Goal: Task Accomplishment & Management: Manage account settings

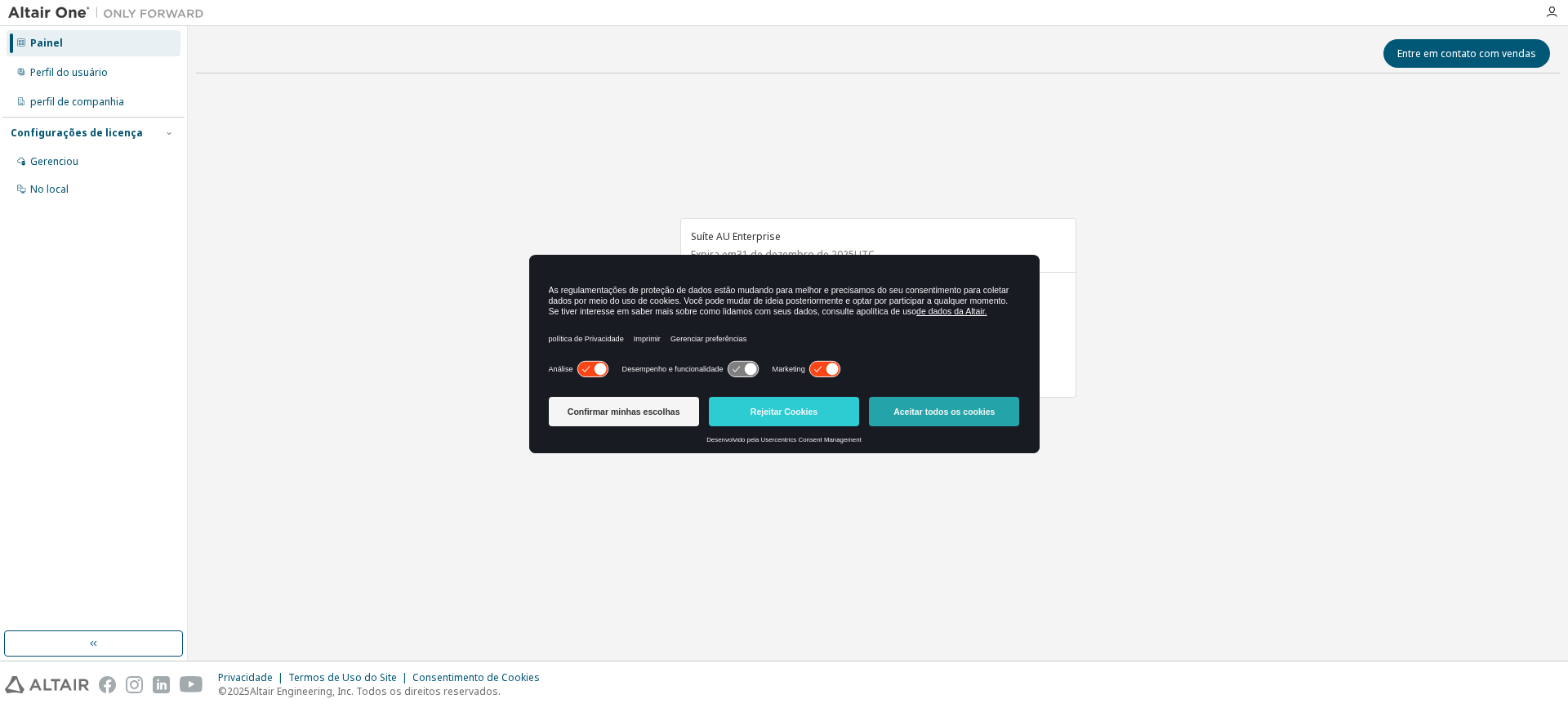
click at [936, 400] on button "Aceitar todos os cookies" at bounding box center [944, 411] width 150 height 29
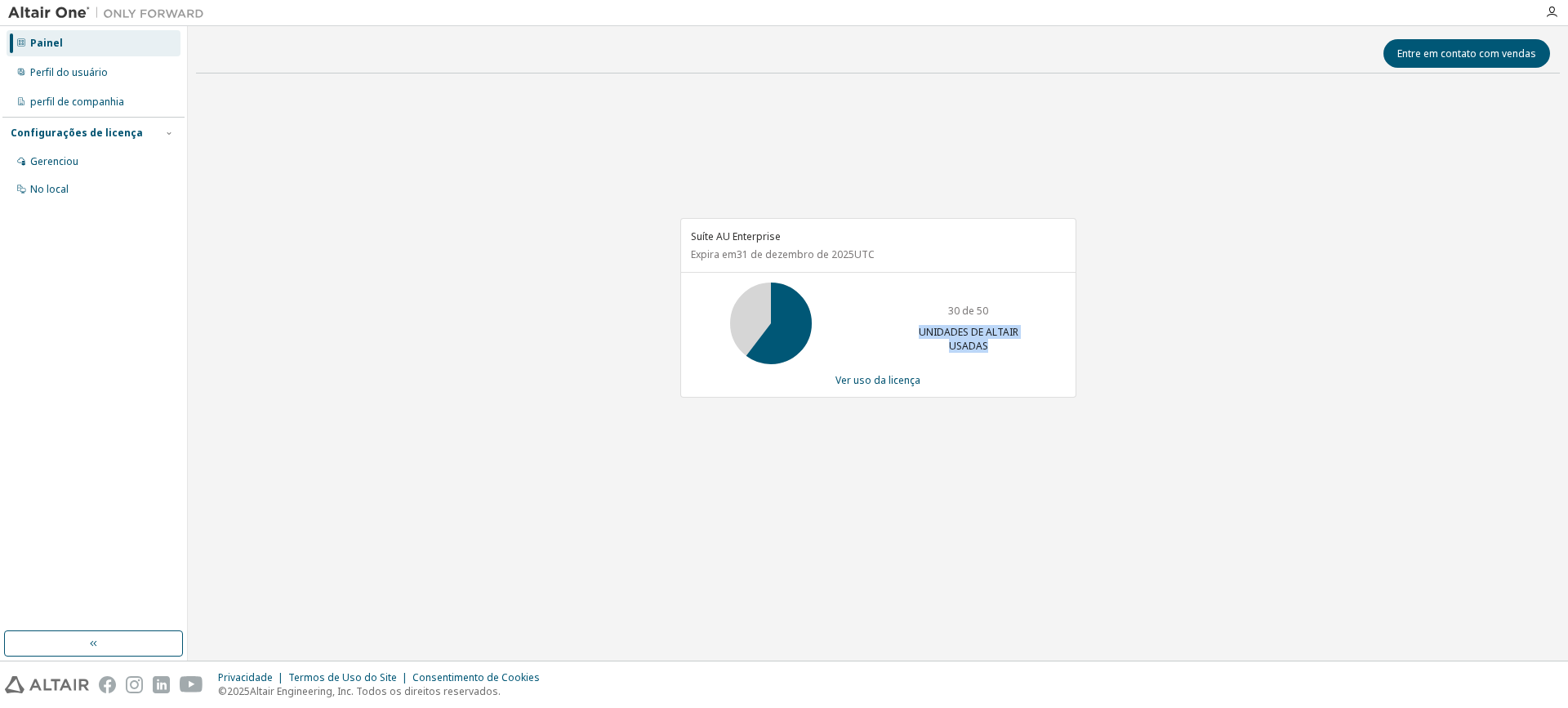
drag, startPoint x: 918, startPoint y: 329, endPoint x: 1018, endPoint y: 351, distance: 102.4
click at [1018, 351] on p "UNIDADES DE ALTAIR USADAS" at bounding box center [968, 339] width 131 height 28
drag, startPoint x: 706, startPoint y: 253, endPoint x: 961, endPoint y: 271, distance: 255.6
click at [961, 271] on div "Suíte AU Enterprise Expira em 31 de dezembro de 2025 UTC" at bounding box center [879, 245] width 395 height 53
drag, startPoint x: 695, startPoint y: 236, endPoint x: 905, endPoint y: 257, distance: 211.0
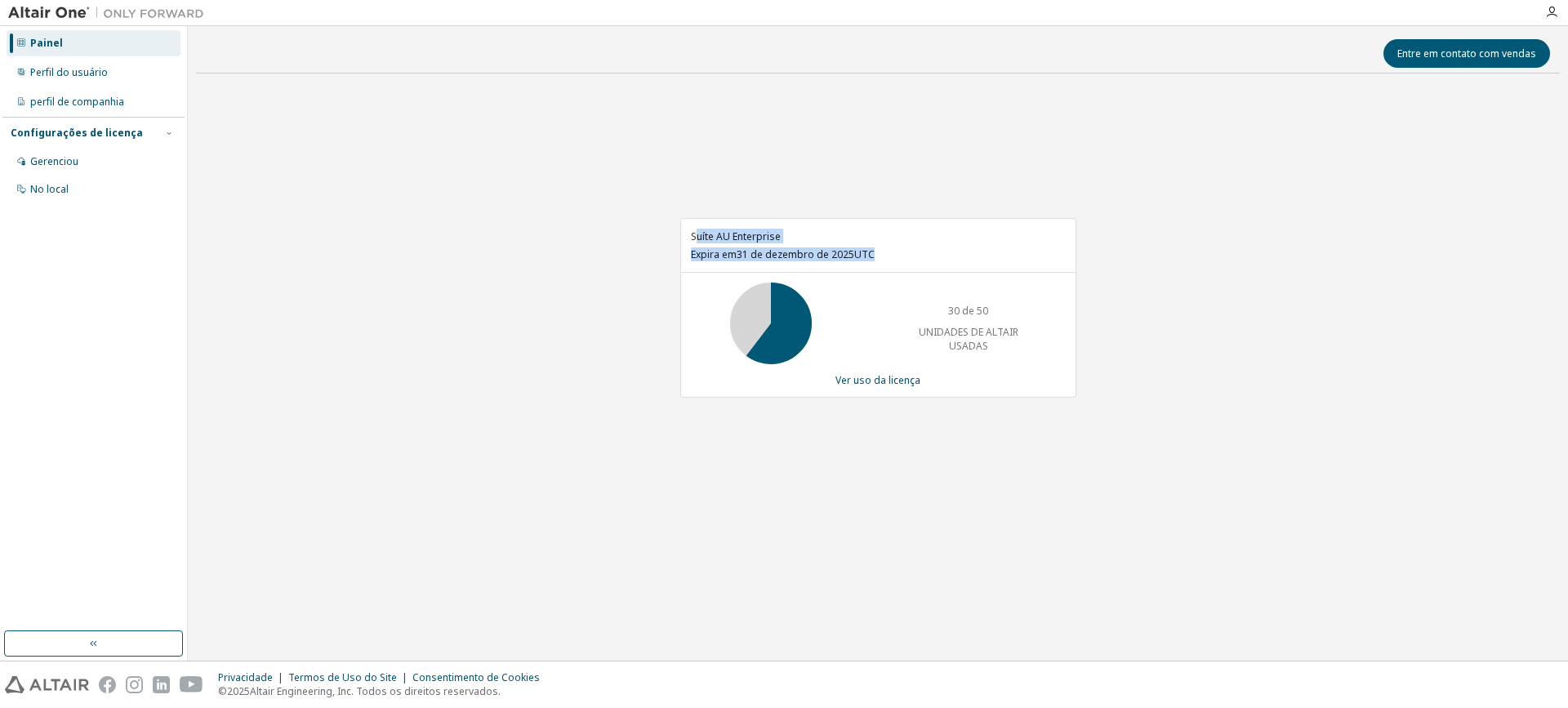
click at [905, 257] on div "Suíte AU Enterprise Expira em 31 de dezembro de 2025 UTC" at bounding box center [879, 245] width 395 height 53
click at [86, 81] on div "Perfil do usuário" at bounding box center [93, 72] width 174 height 26
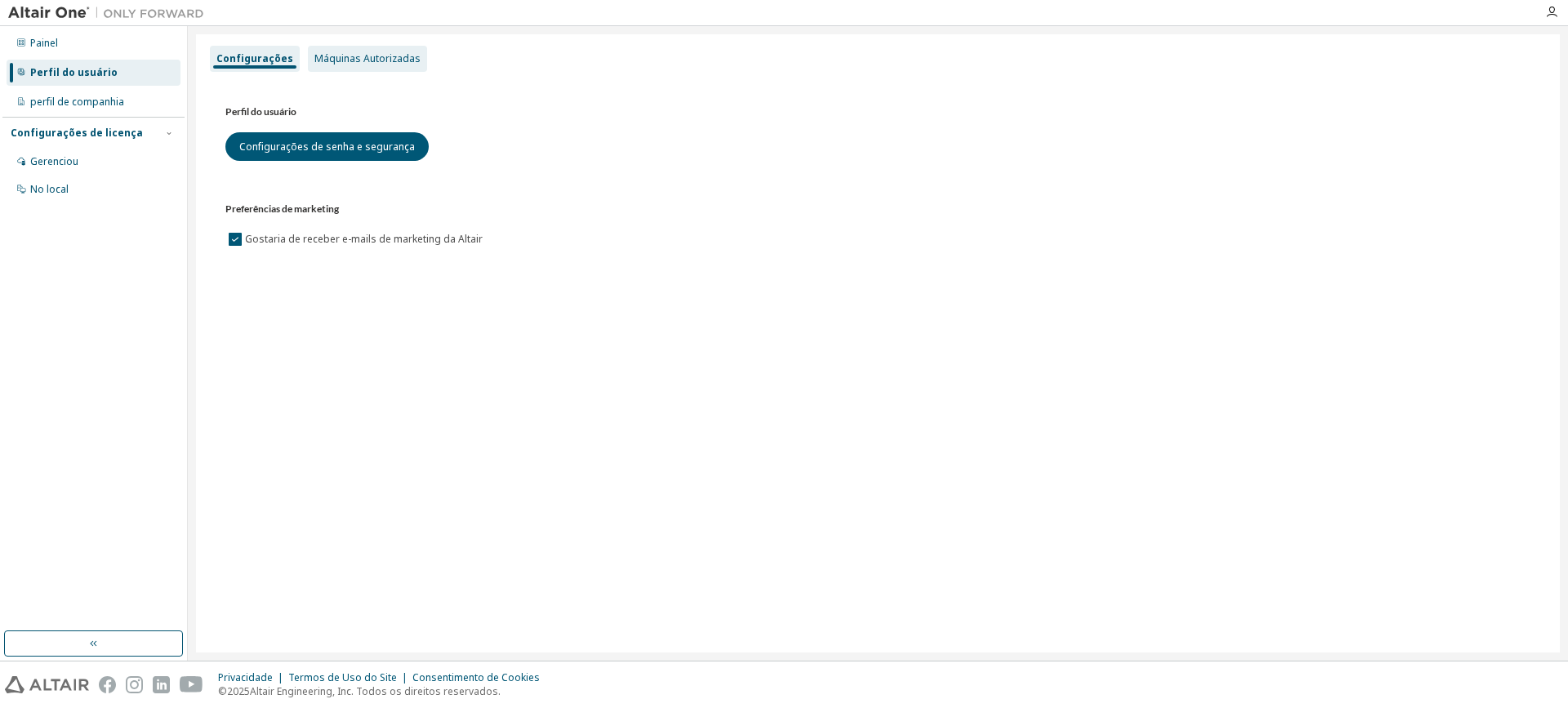
click at [393, 56] on font "Máquinas Autorizadas" at bounding box center [367, 58] width 106 height 14
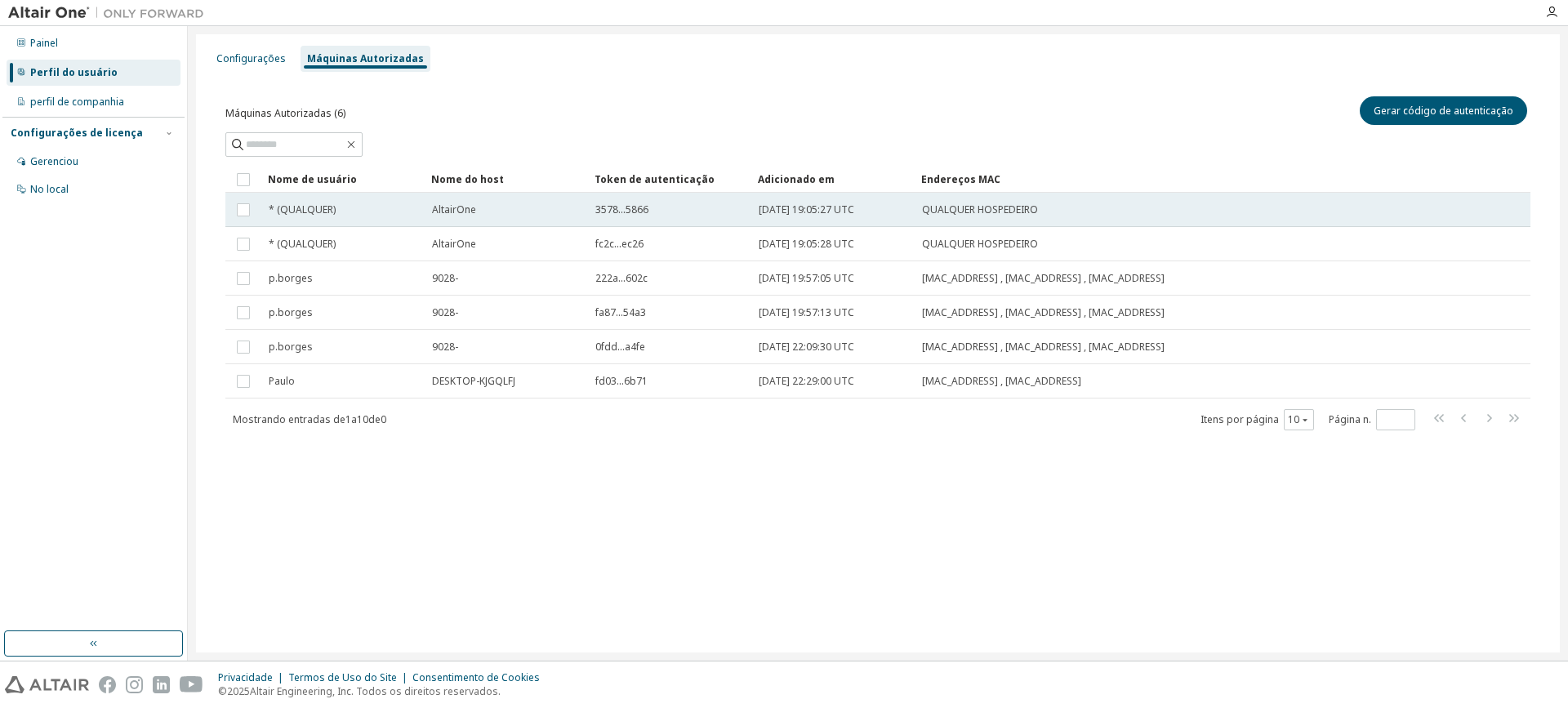
drag, startPoint x: 759, startPoint y: 209, endPoint x: 857, endPoint y: 220, distance: 98.6
click at [857, 220] on td "2025-03-20 19:05:27 UTC" at bounding box center [833, 210] width 164 height 34
click at [232, 213] on td at bounding box center [243, 210] width 36 height 34
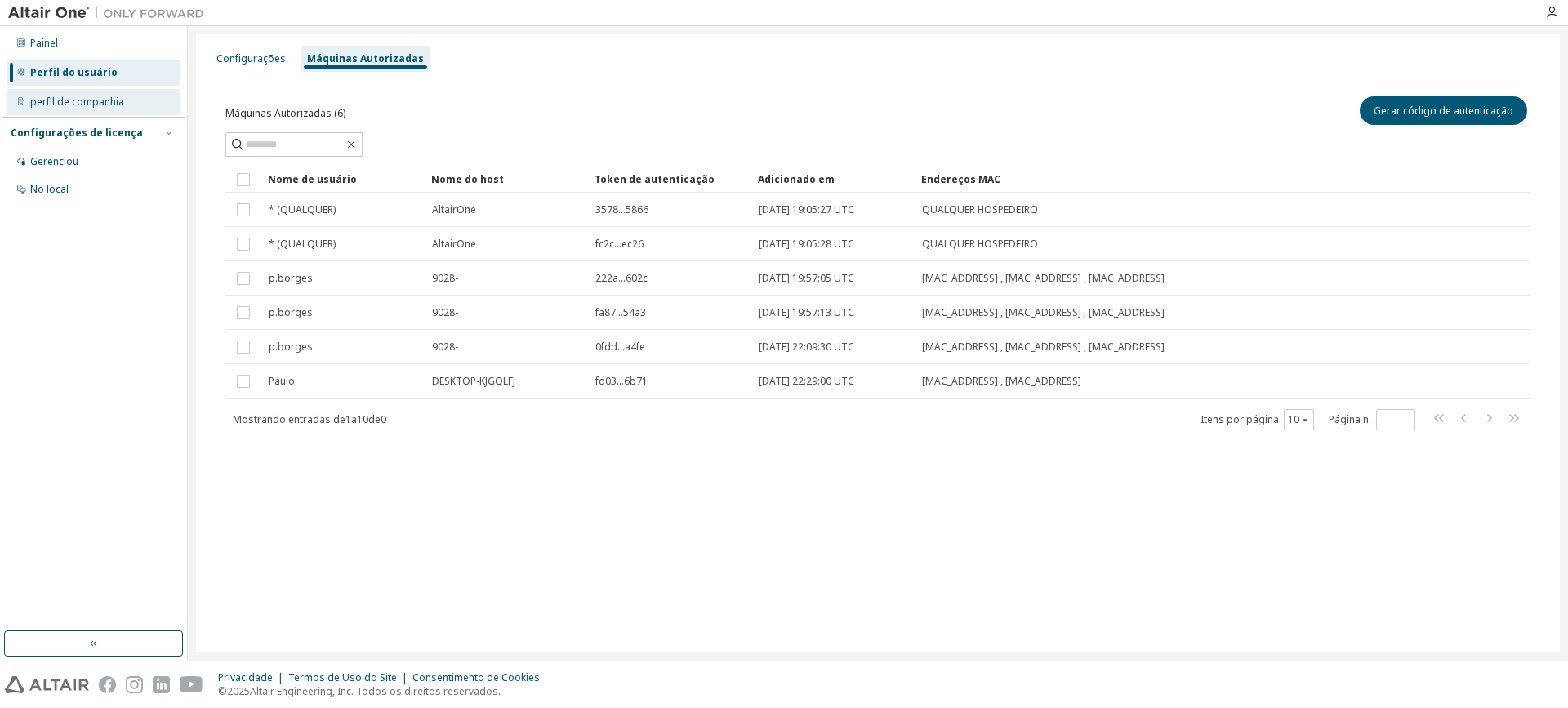
click at [112, 101] on font "perfil de companhia" at bounding box center [77, 102] width 94 height 14
